Goal: Find specific page/section: Locate a particular part of the current website

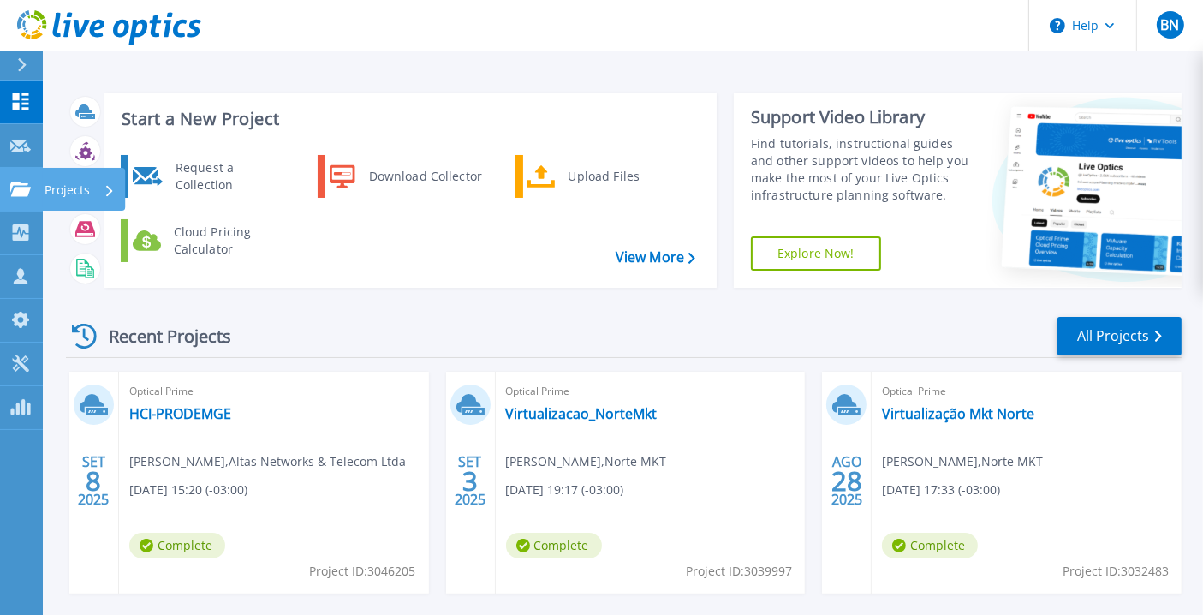
click at [15, 187] on icon at bounding box center [20, 188] width 21 height 15
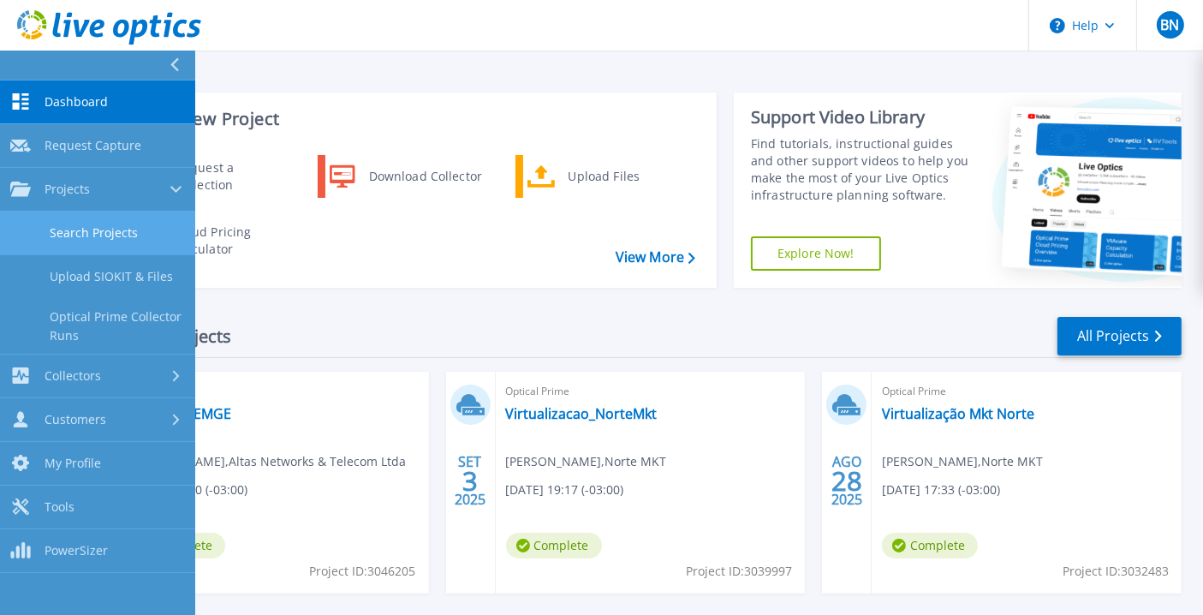
click at [61, 237] on link "Search Projects" at bounding box center [97, 233] width 195 height 44
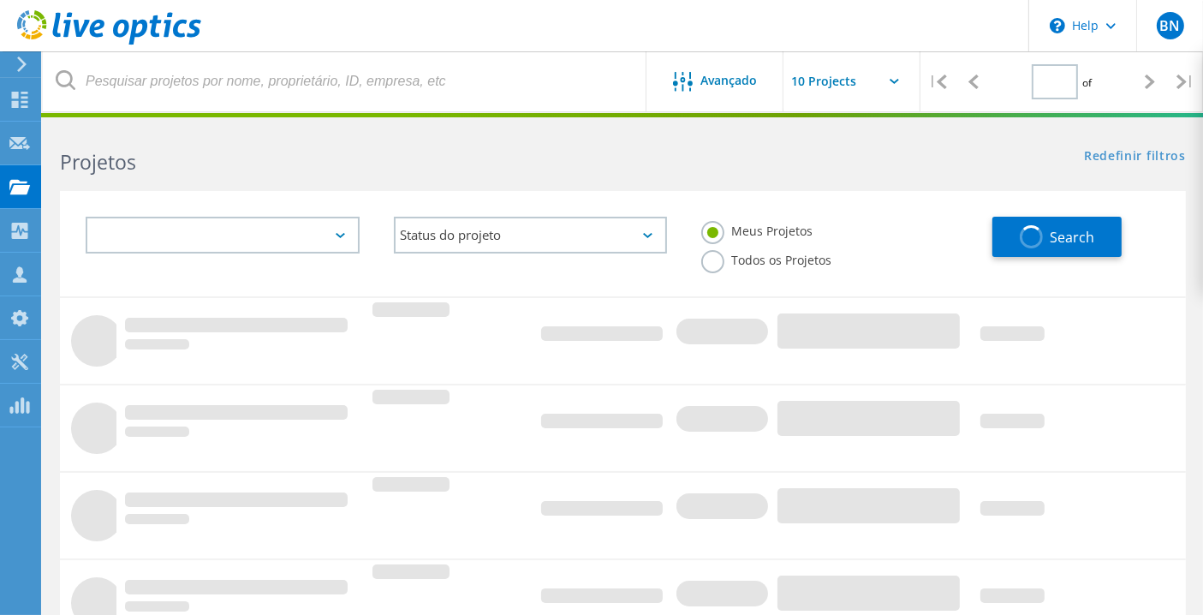
type input "2"
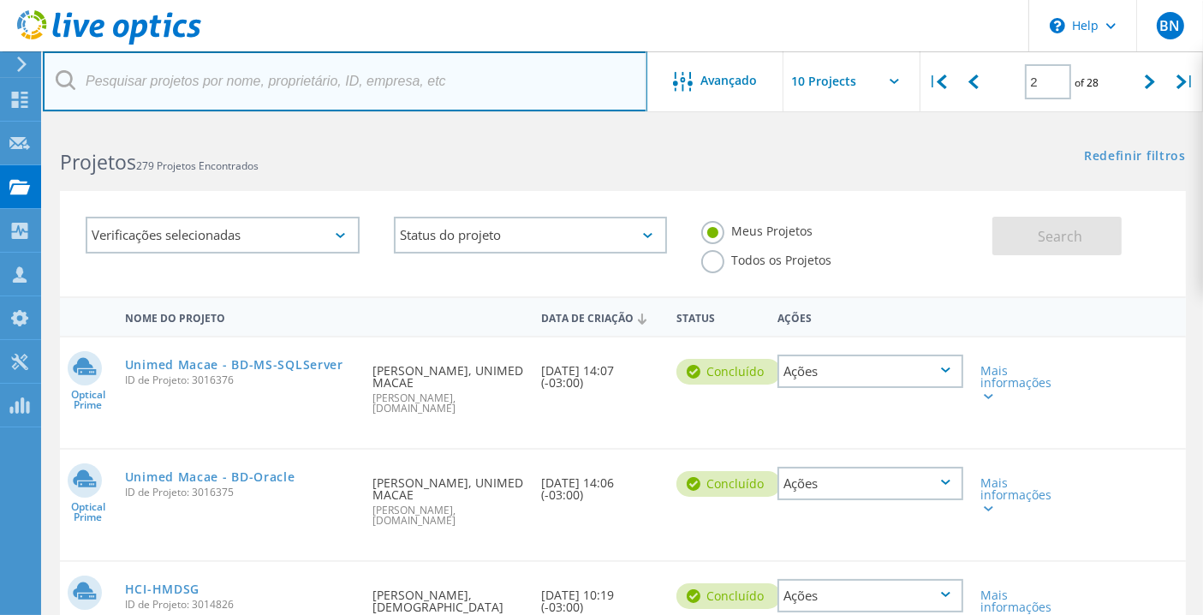
click at [209, 80] on input "text" at bounding box center [345, 81] width 604 height 60
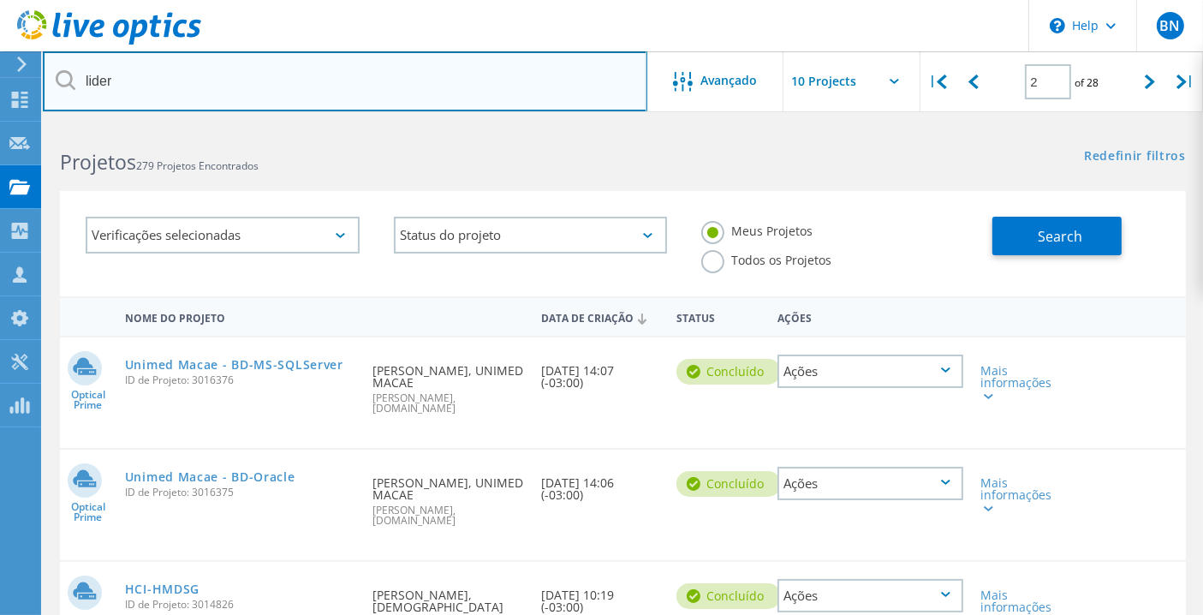
type input "lider"
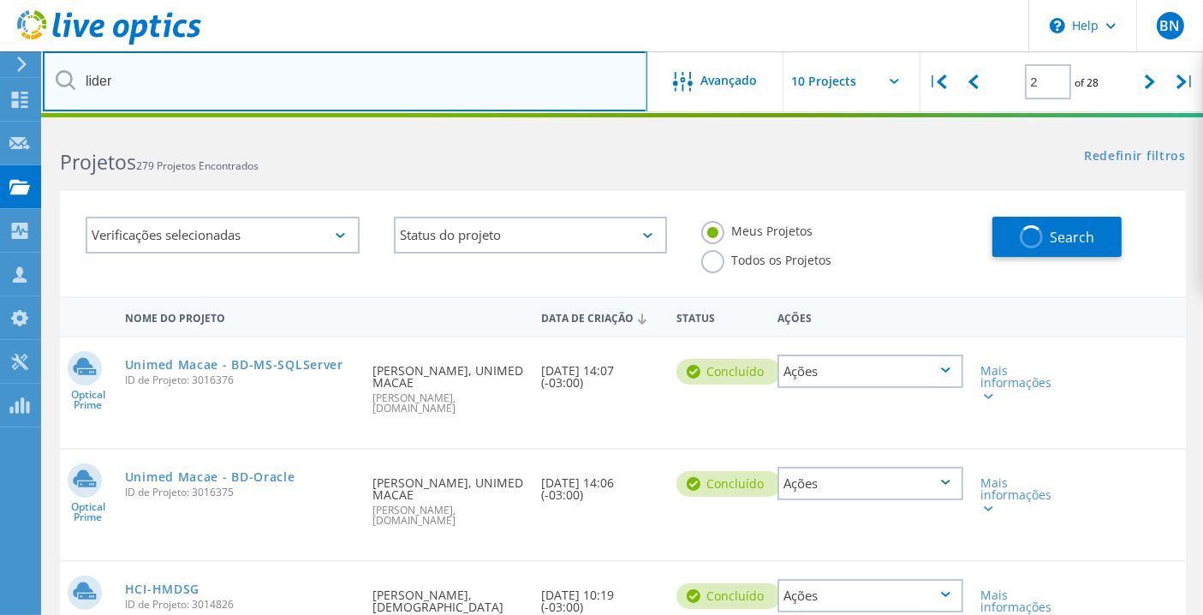
type input "1"
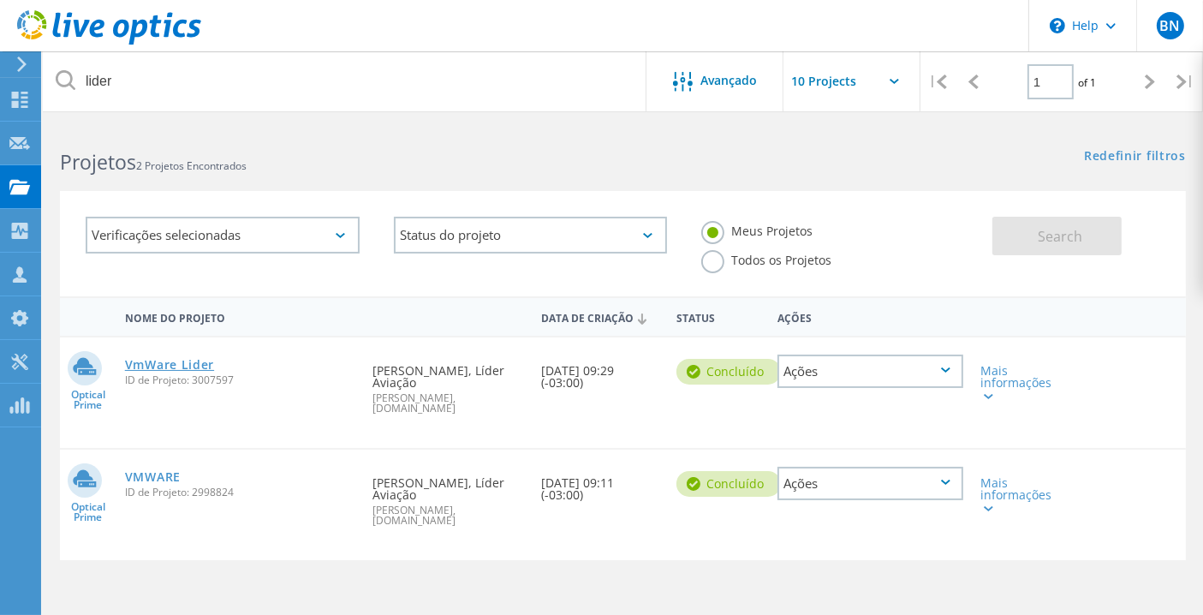
click at [207, 359] on link "VmWare Lider" at bounding box center [169, 365] width 89 height 12
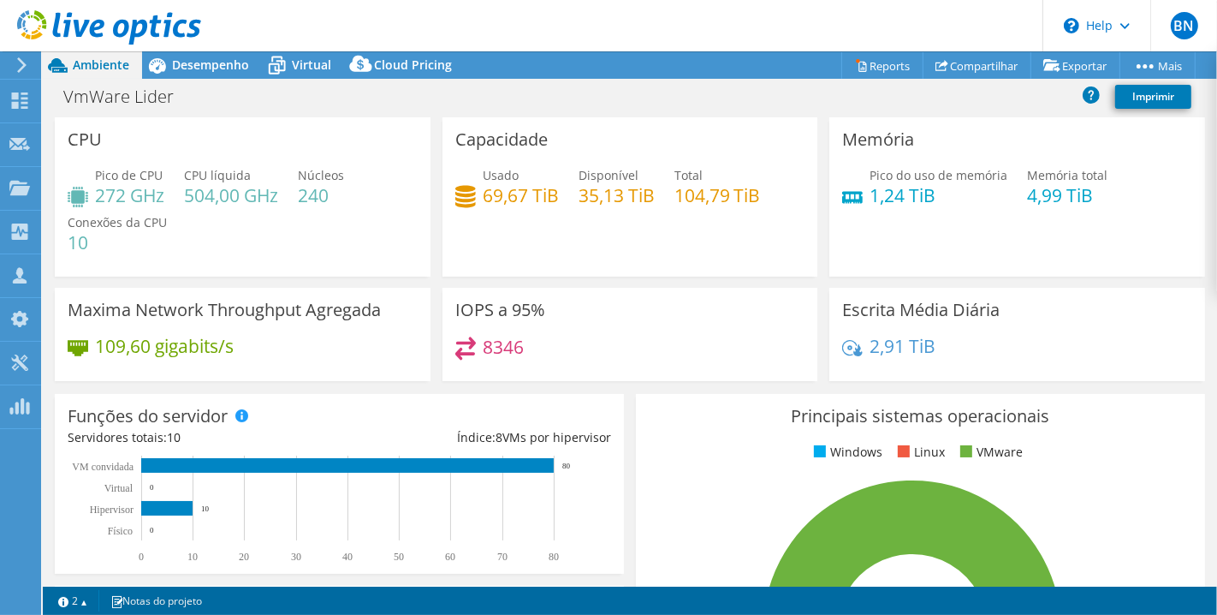
click at [449, 24] on header "BN Membro da equipe Breno Nunes breno.nunes@itone.com.br itone.com.br My Profil…" at bounding box center [608, 25] width 1217 height 51
click at [196, 67] on span "Desempenho" at bounding box center [210, 64] width 77 height 16
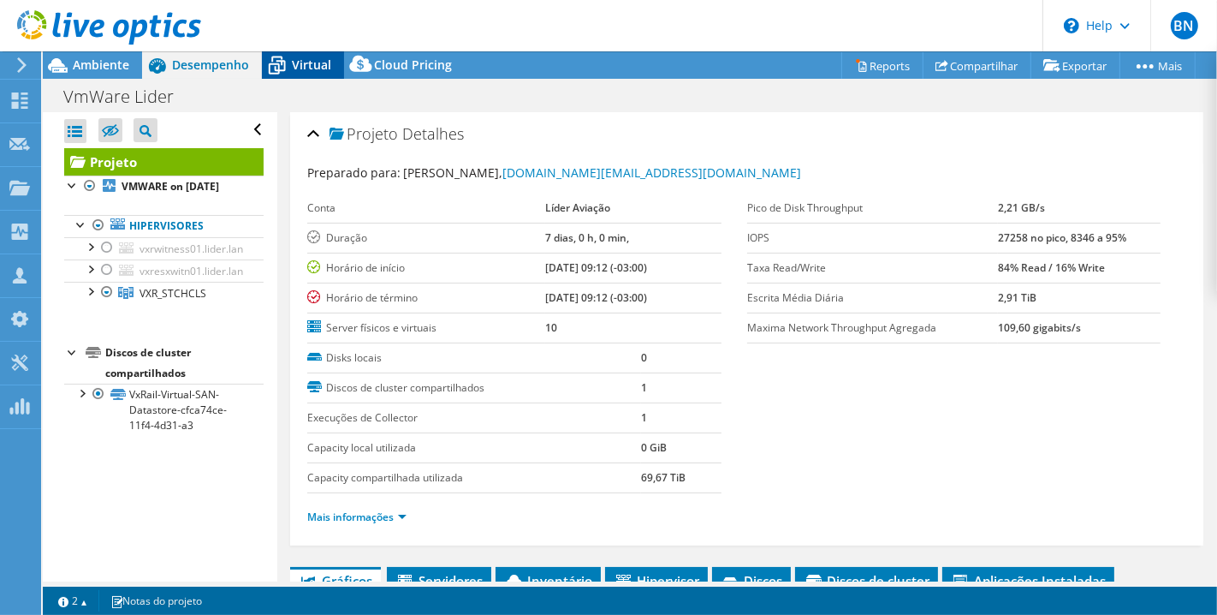
click at [294, 67] on span "Virtual" at bounding box center [311, 64] width 39 height 16
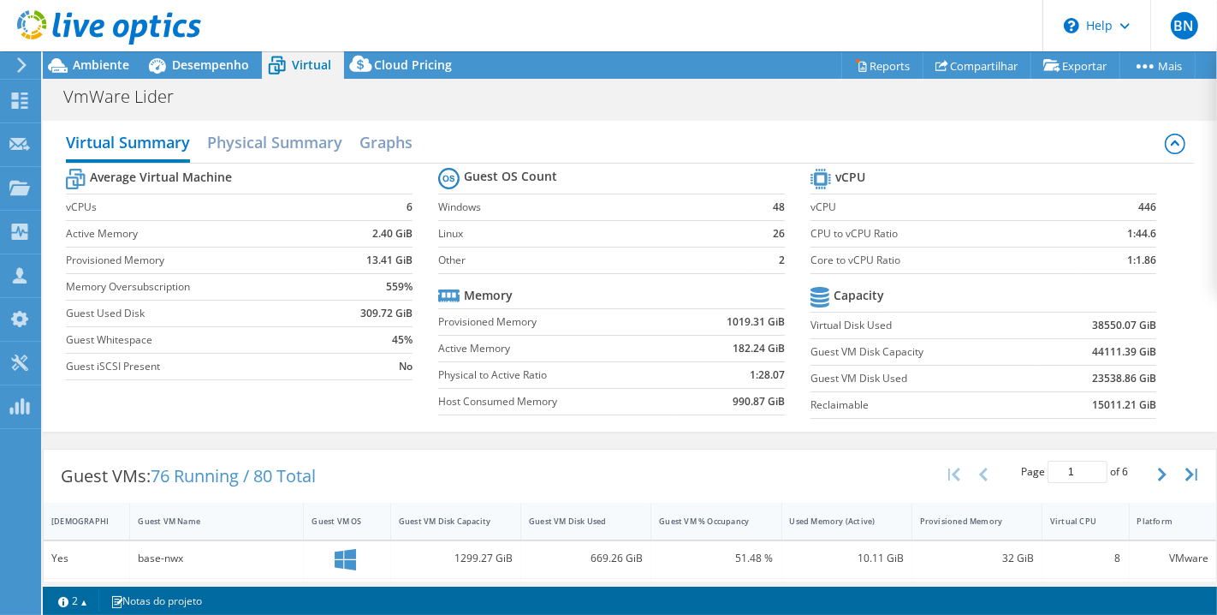
click at [475, 411] on table "Memory Provisioned Memory 1019.31 GiB Active Memory 182.24 GiB Physical to Acti…" at bounding box center [611, 348] width 347 height 133
